Goal: Check status: Check status

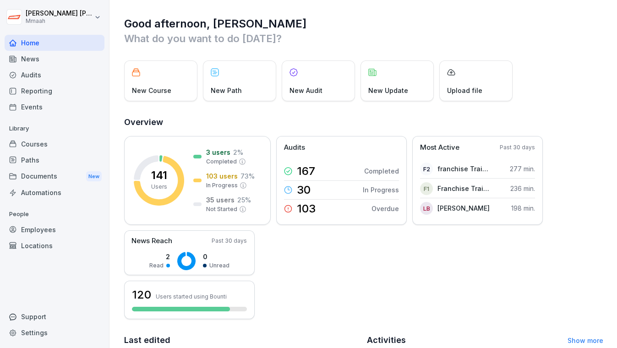
click at [49, 231] on div "Employees" at bounding box center [55, 230] width 100 height 16
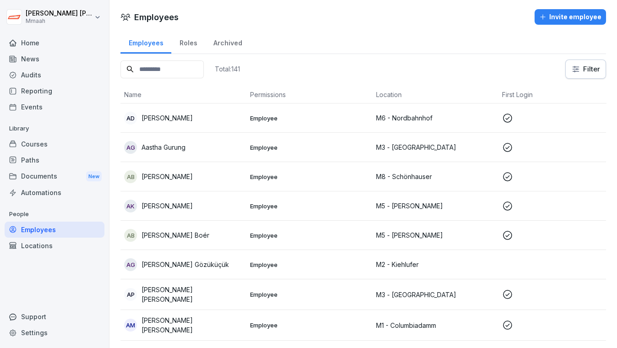
click at [204, 63] on input at bounding box center [161, 69] width 83 height 18
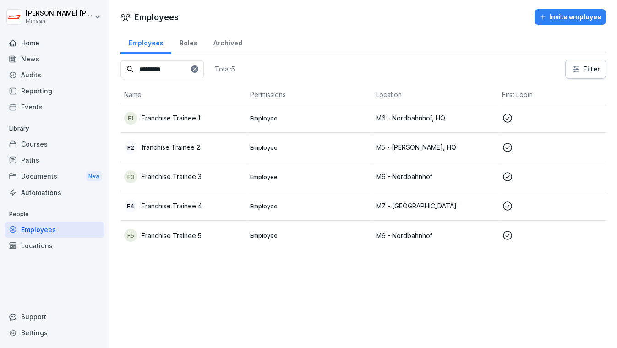
type input "*********"
click at [210, 142] on div "f2 franchise Trainee 2" at bounding box center [183, 147] width 119 height 13
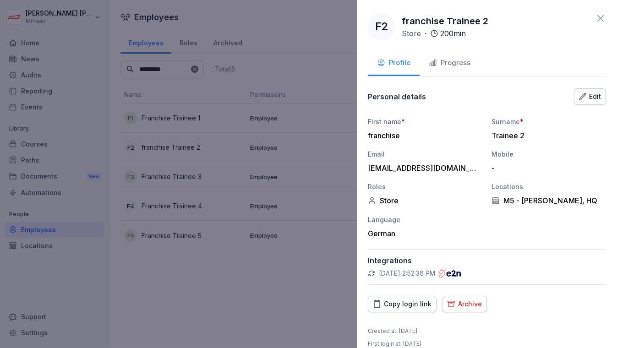
click at [450, 64] on div "Progress" at bounding box center [449, 63] width 42 height 11
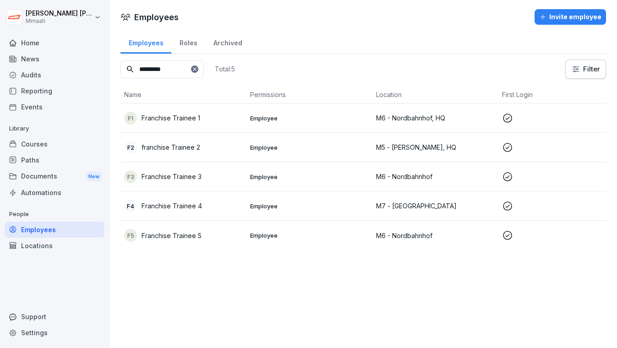
click at [209, 119] on div "F1 Franchise Trainee 1" at bounding box center [183, 118] width 119 height 13
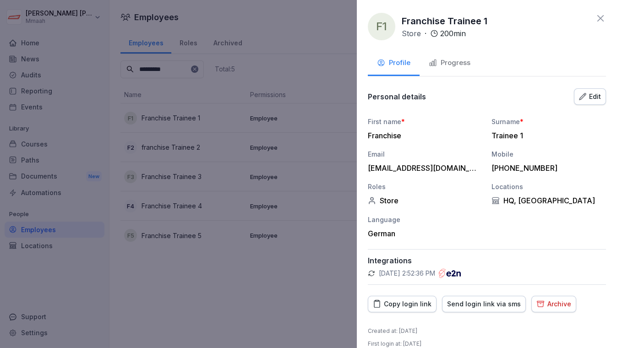
click at [457, 67] on div "Progress" at bounding box center [449, 63] width 42 height 11
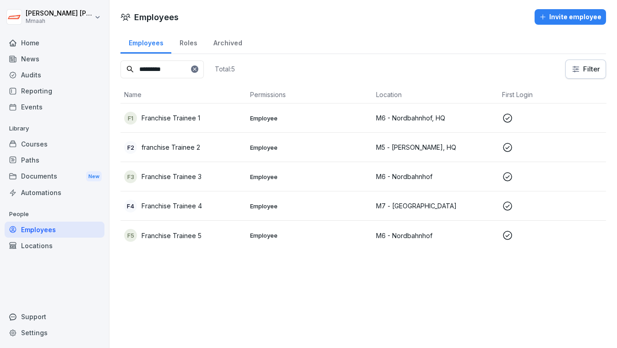
click at [203, 182] on div "F3 Franchise Trainee 3" at bounding box center [183, 176] width 119 height 13
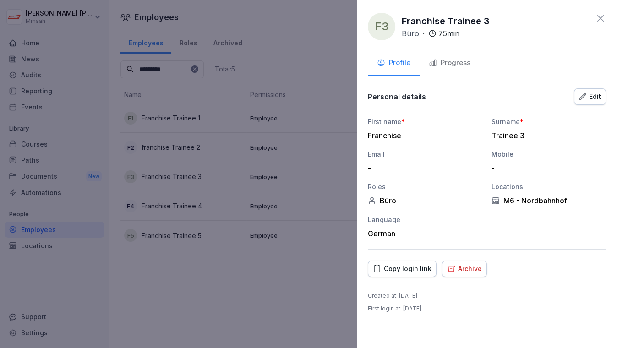
click at [459, 66] on div "Progress" at bounding box center [449, 63] width 42 height 11
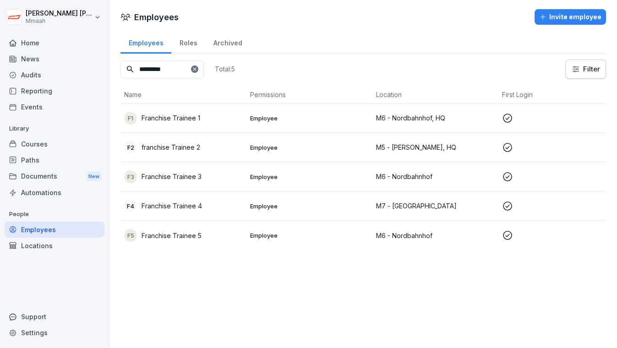
click at [218, 212] on td "F4 Franchise Trainee 4" at bounding box center [183, 205] width 126 height 29
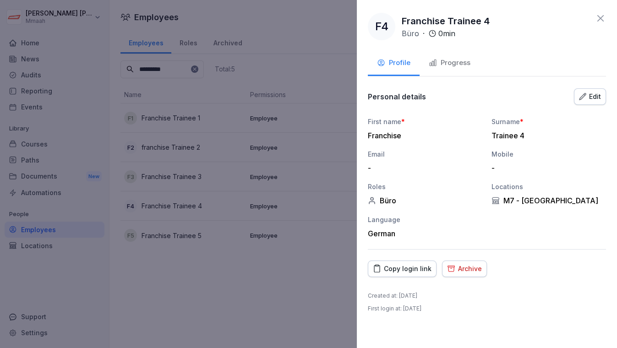
click at [462, 70] on button "Progress" at bounding box center [449, 63] width 60 height 25
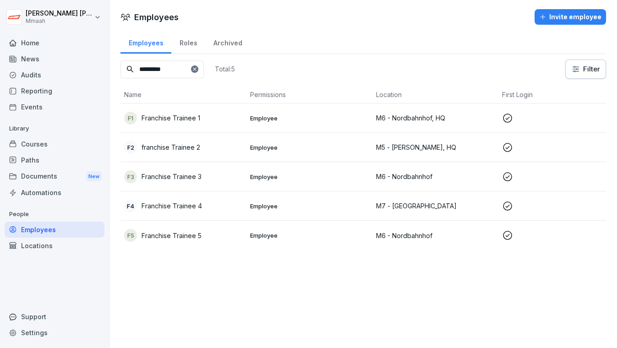
click at [208, 233] on div "F5 Franchise Trainee 5" at bounding box center [183, 235] width 119 height 13
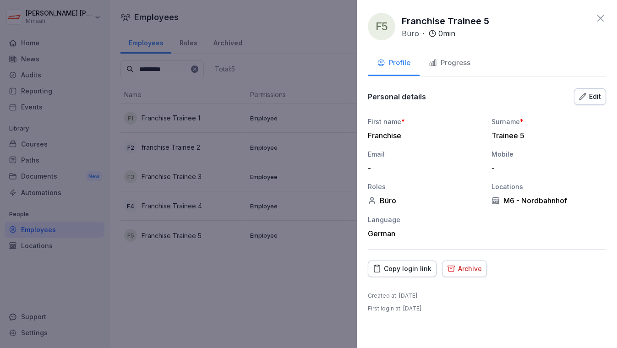
click at [463, 63] on div "Progress" at bounding box center [449, 63] width 42 height 11
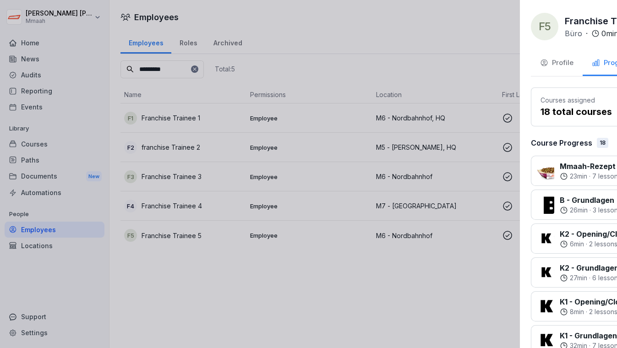
click at [244, 274] on div at bounding box center [308, 174] width 617 height 348
